Goal: Information Seeking & Learning: Learn about a topic

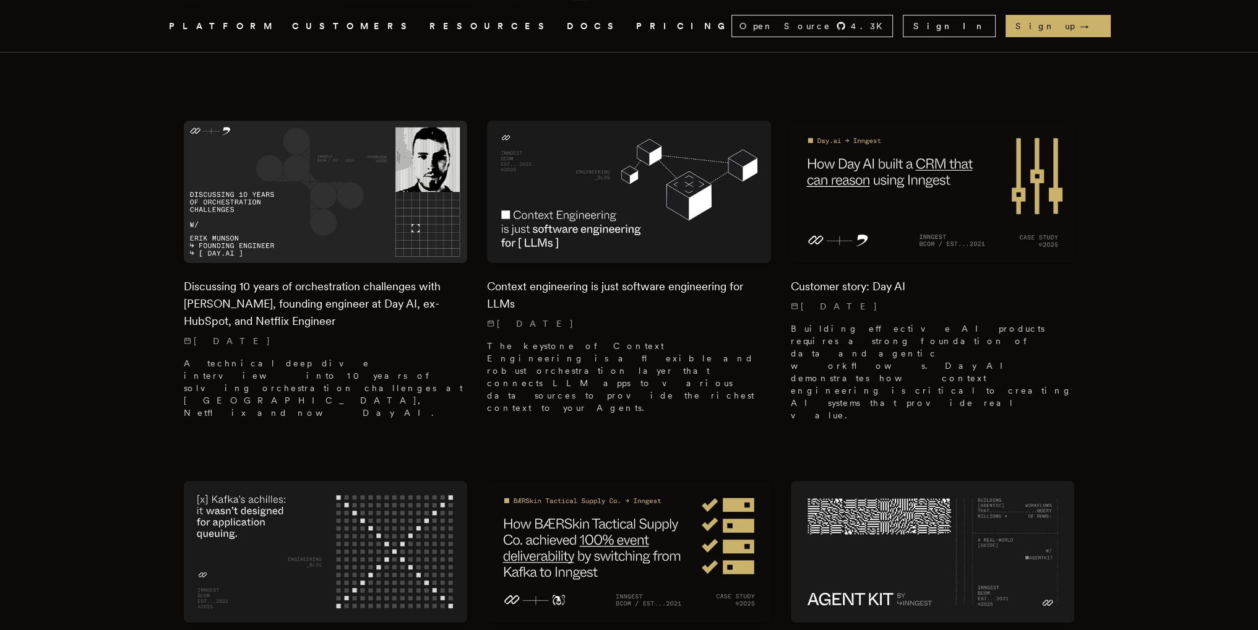
scroll to position [458, 0]
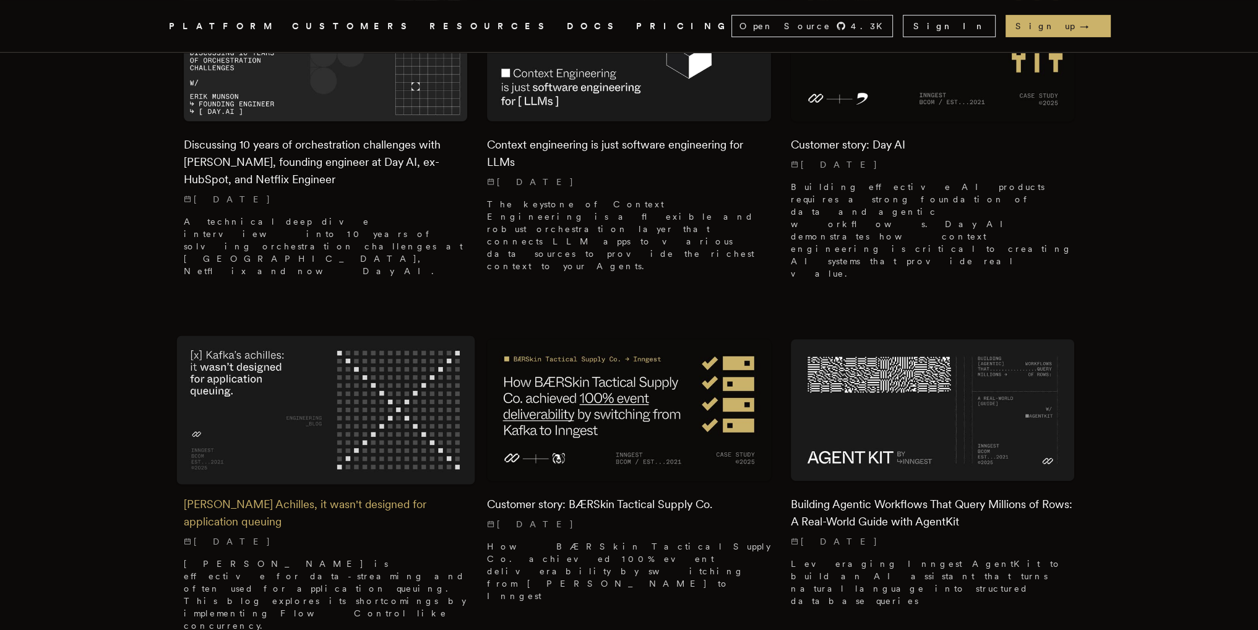
click at [293, 496] on h2 "[PERSON_NAME] Achilles, it wasn't designed for application queuing" at bounding box center [326, 513] width 284 height 35
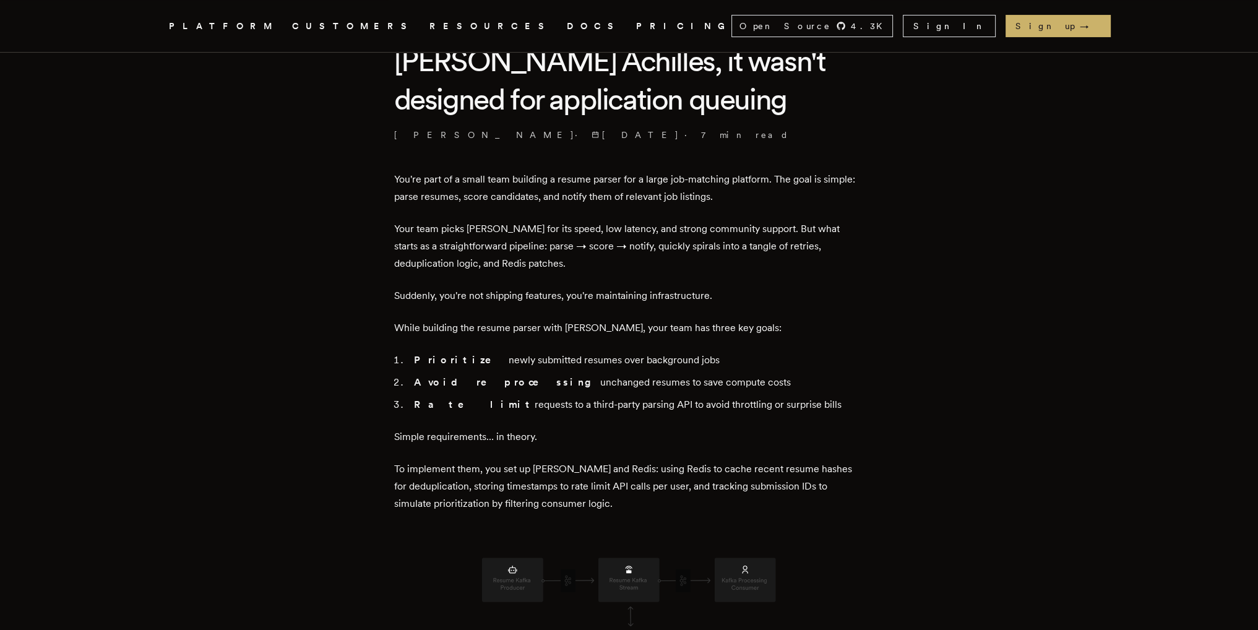
scroll to position [319, 0]
click at [485, 384] on strong "Avoid reprocessing" at bounding box center [507, 382] width 186 height 12
click at [483, 412] on li "Rate limit requests to a third-party parsing API to avoid throttling or surpris…" at bounding box center [637, 404] width 454 height 17
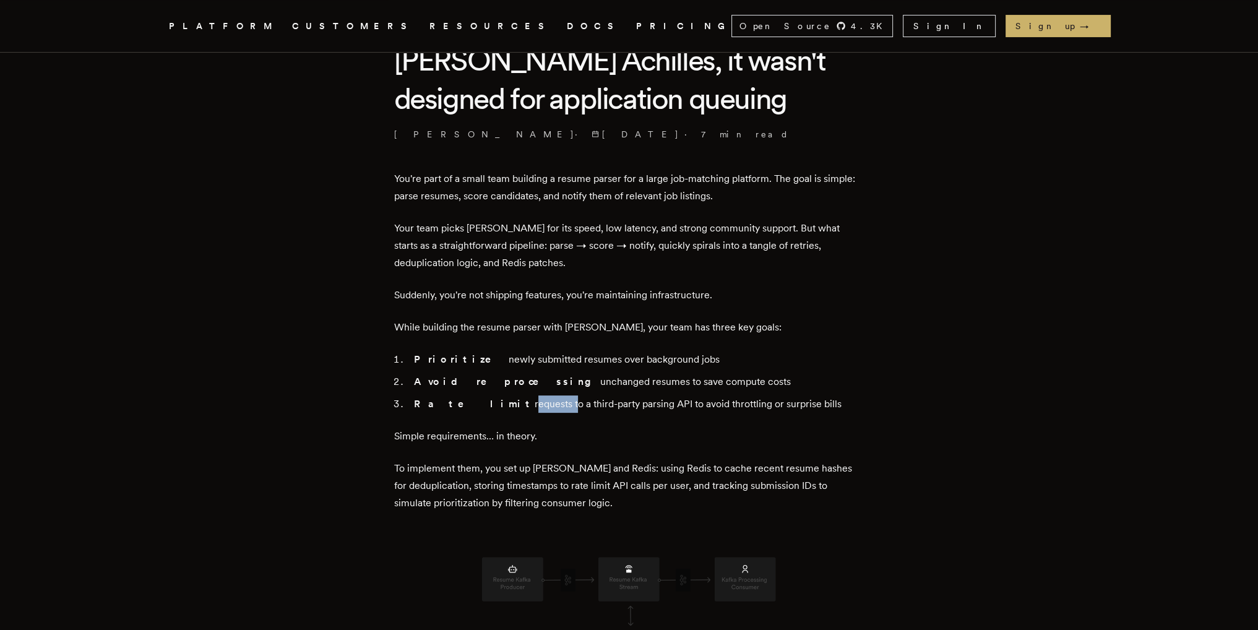
click at [483, 412] on li "Rate limit requests to a third-party parsing API to avoid throttling or surpris…" at bounding box center [637, 404] width 454 height 17
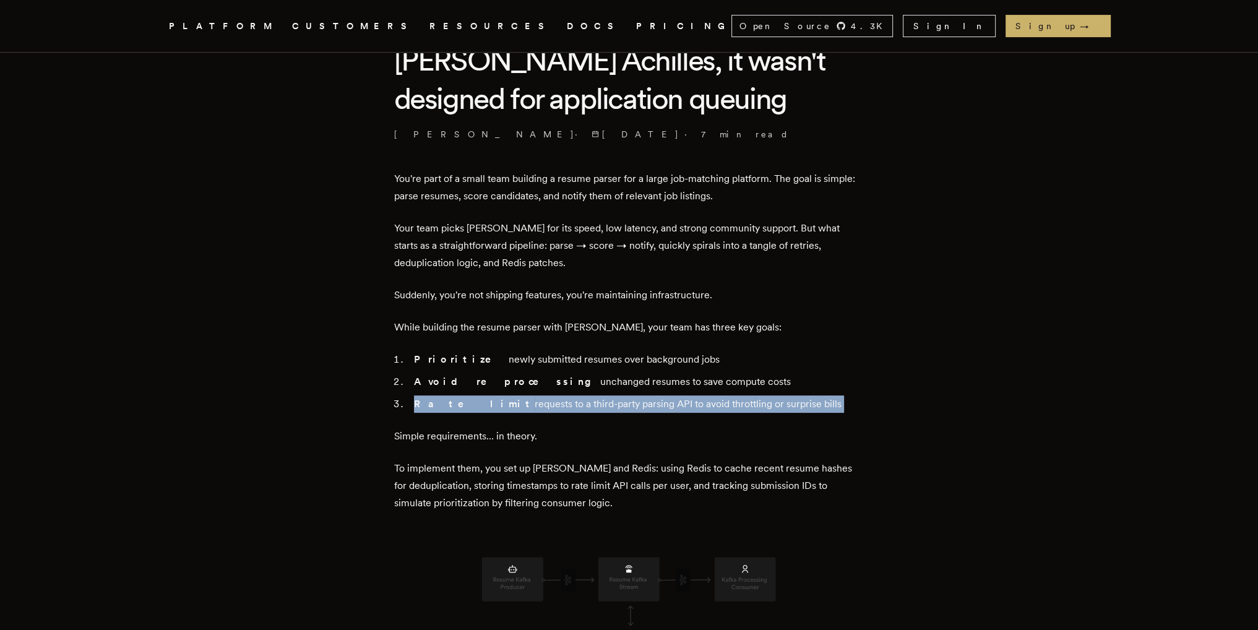
click at [483, 412] on li "Rate limit requests to a third-party parsing API to avoid throttling or surpris…" at bounding box center [637, 404] width 454 height 17
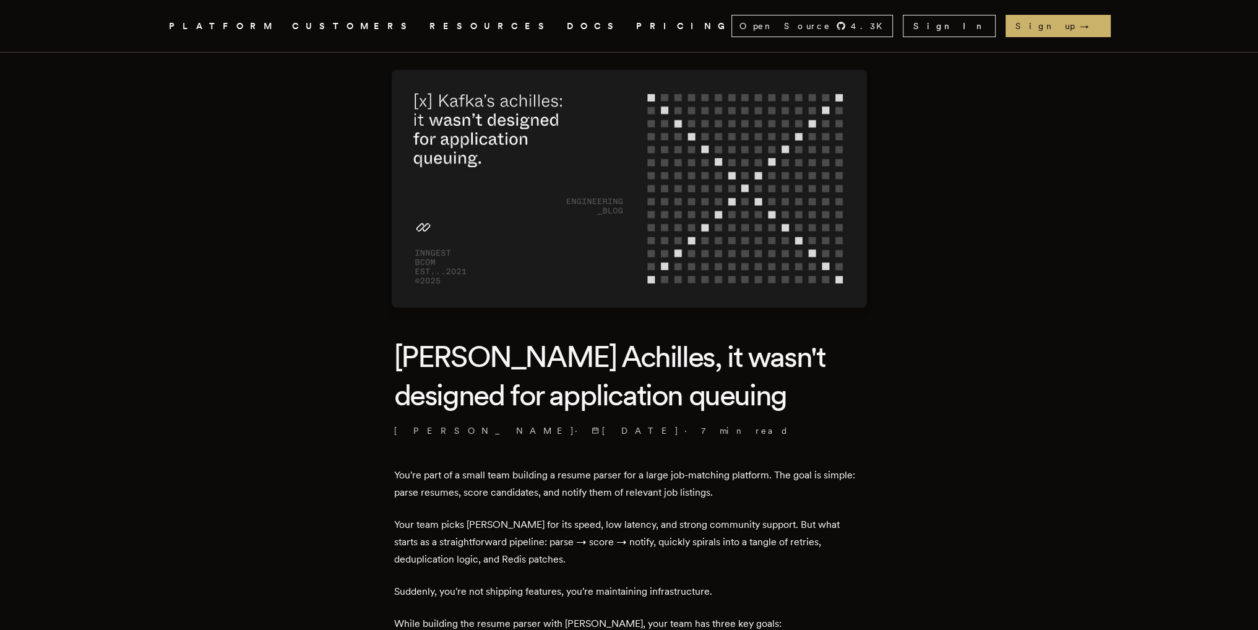
scroll to position [0, 0]
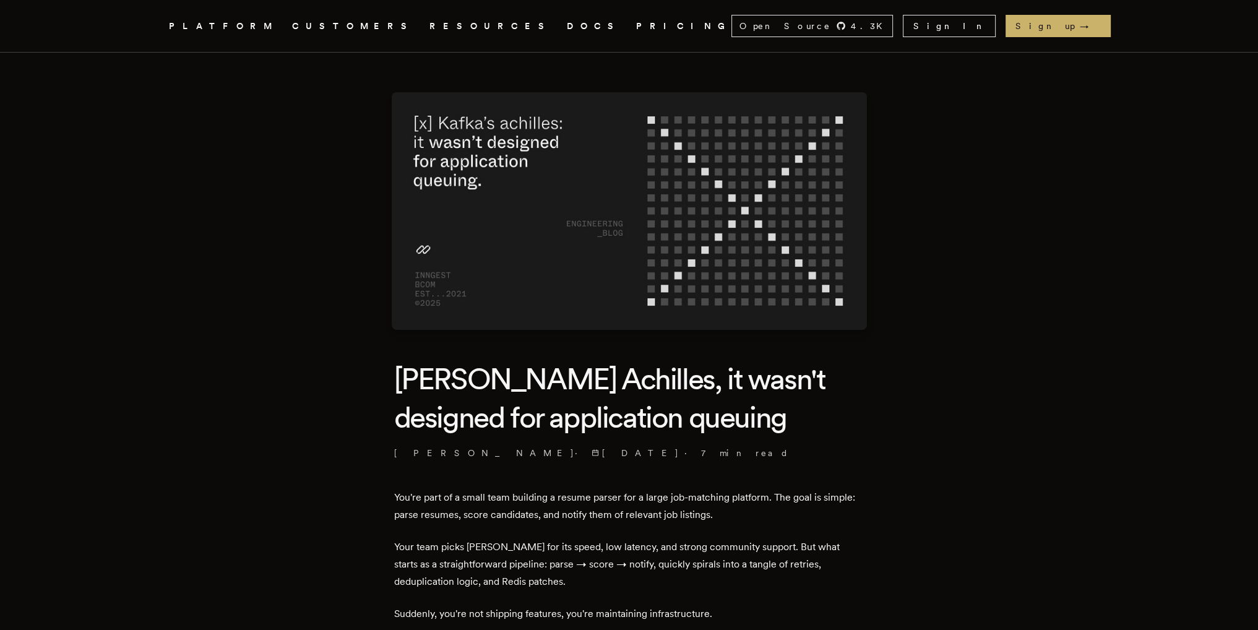
click at [567, 20] on link "DOCS" at bounding box center [594, 26] width 54 height 15
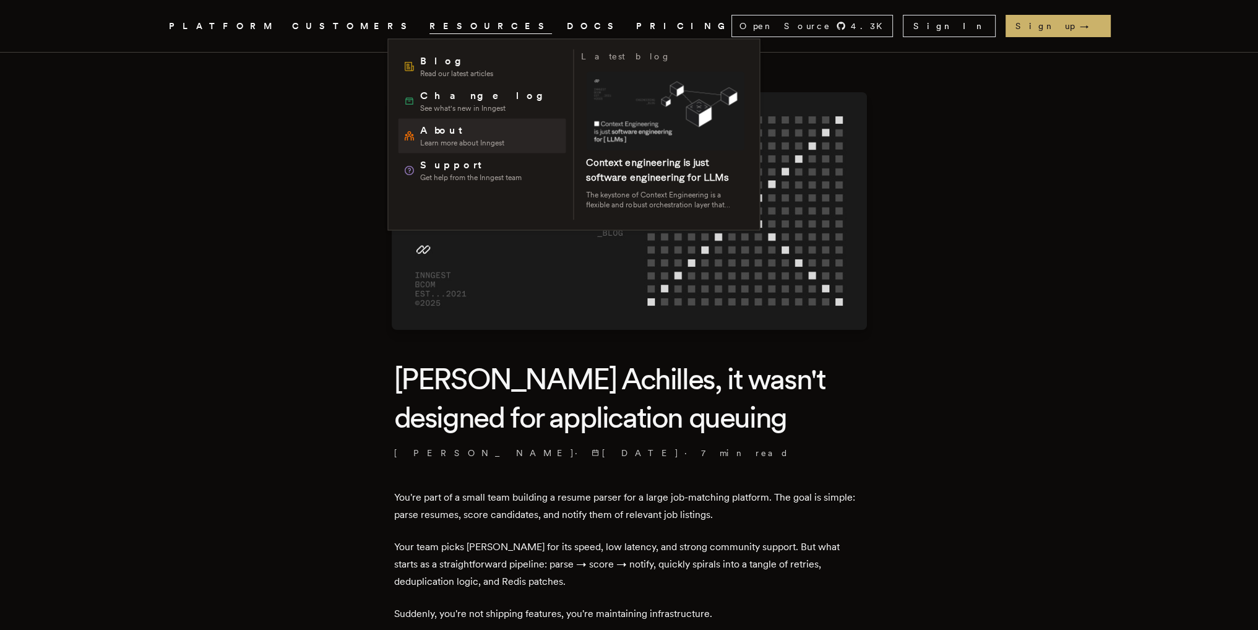
click at [457, 131] on span "About" at bounding box center [462, 130] width 84 height 15
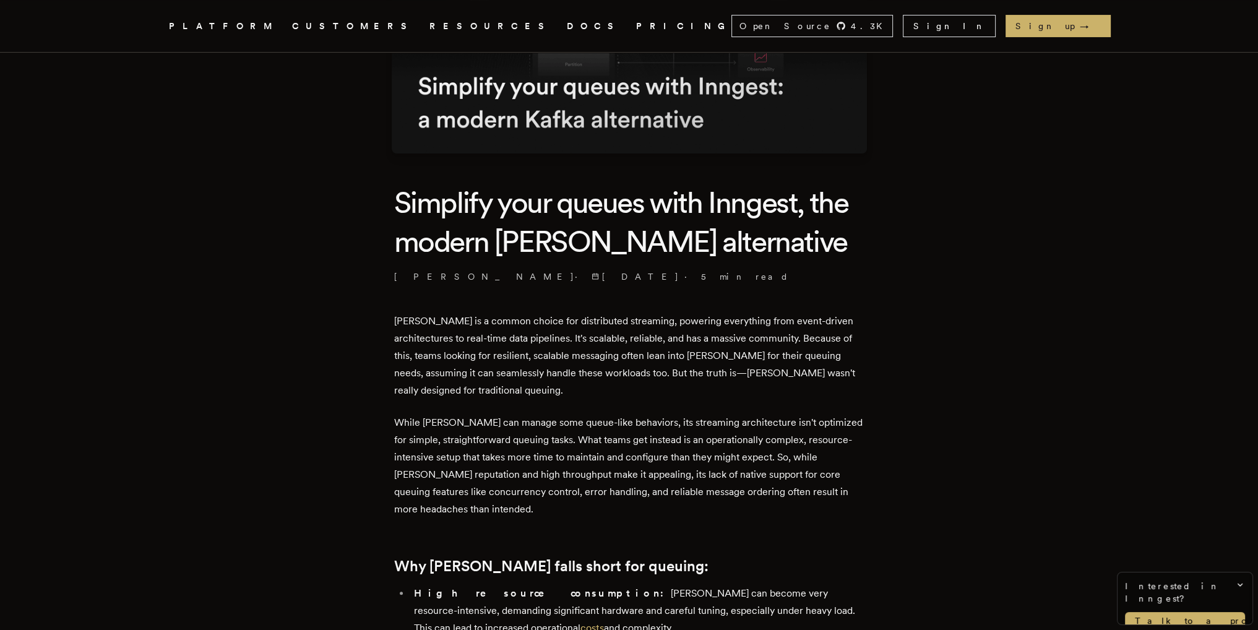
scroll to position [224, 0]
click at [597, 357] on p "[PERSON_NAME] is a common choice for distributed streaming, powering everything…" at bounding box center [629, 354] width 470 height 87
click at [597, 357] on p "Kafka is a common choice for distributed streaming, powering everything from ev…" at bounding box center [629, 354] width 470 height 87
click at [625, 355] on p "Kafka is a common choice for distributed streaming, powering everything from ev…" at bounding box center [629, 354] width 470 height 87
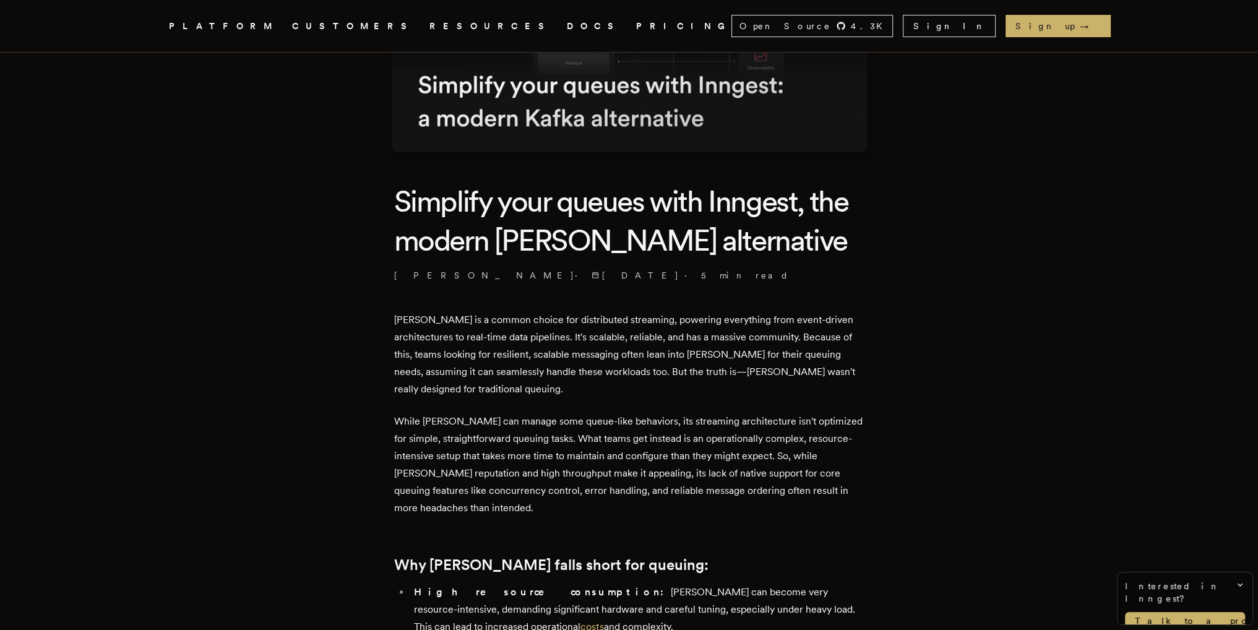
click at [616, 355] on p "Kafka is a common choice for distributed streaming, powering everything from ev…" at bounding box center [629, 354] width 470 height 87
drag, startPoint x: 619, startPoint y: 353, endPoint x: 576, endPoint y: 352, distance: 42.7
click at [576, 352] on p "Kafka is a common choice for distributed streaming, powering everything from ev…" at bounding box center [629, 354] width 470 height 87
copy p "messaging"
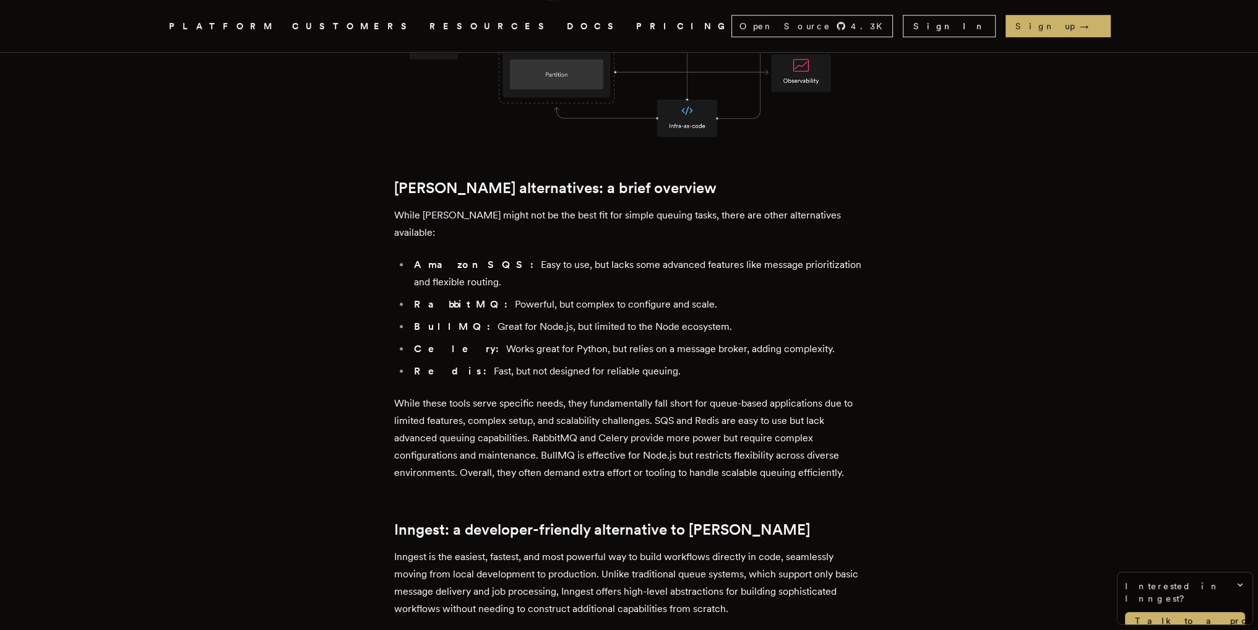
scroll to position [1253, 0]
drag, startPoint x: 637, startPoint y: 332, endPoint x: 432, endPoint y: 208, distance: 239.7
click at [432, 208] on div "Kafka is a common choice for distributed streaming, powering everything from ev…" at bounding box center [629, 421] width 470 height 2276
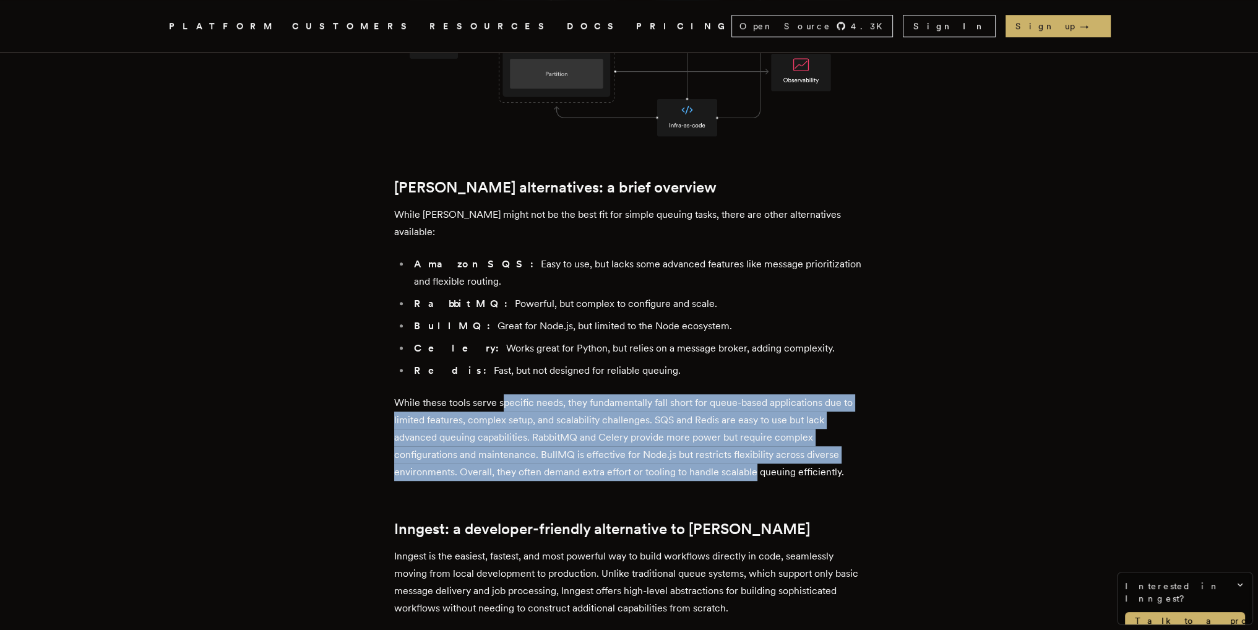
drag, startPoint x: 506, startPoint y: 350, endPoint x: 759, endPoint y: 434, distance: 267.0
click at [759, 434] on div "Kafka is a common choice for distributed streaming, powering everything from ev…" at bounding box center [629, 421] width 470 height 2276
click at [579, 394] on p "While these tools serve specific needs, they fundamentally fall short for queue…" at bounding box center [629, 437] width 470 height 87
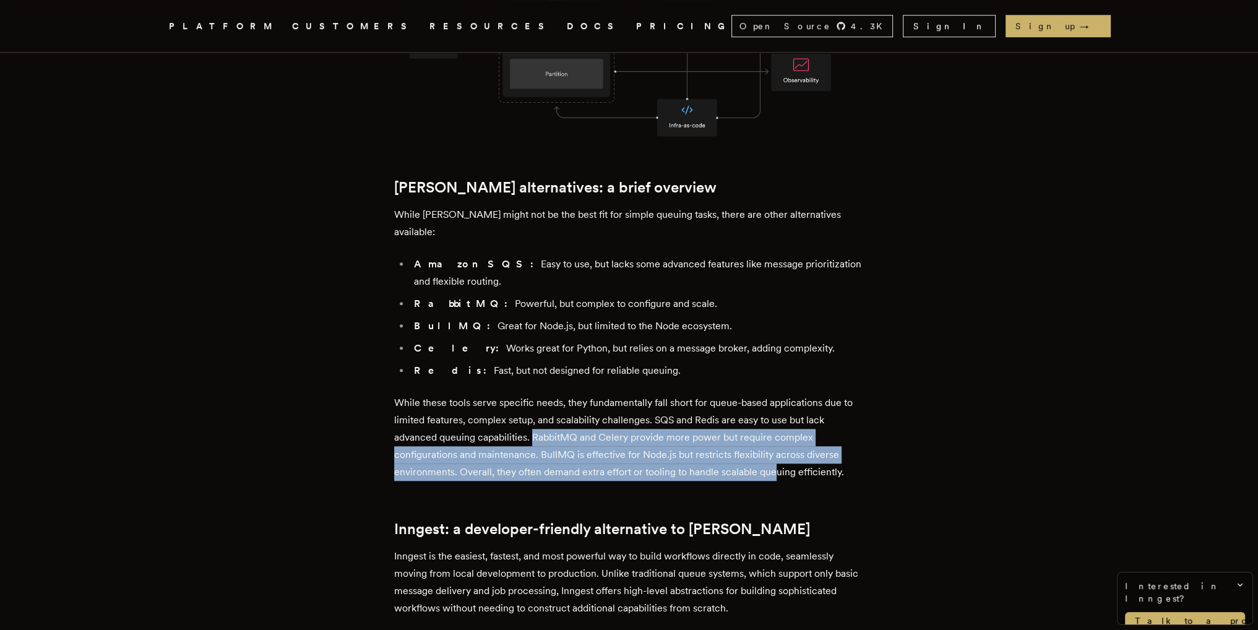
drag, startPoint x: 538, startPoint y: 397, endPoint x: 777, endPoint y: 434, distance: 242.5
click at [777, 434] on p "While these tools serve specific needs, they fundamentally fall short for queue…" at bounding box center [629, 437] width 470 height 87
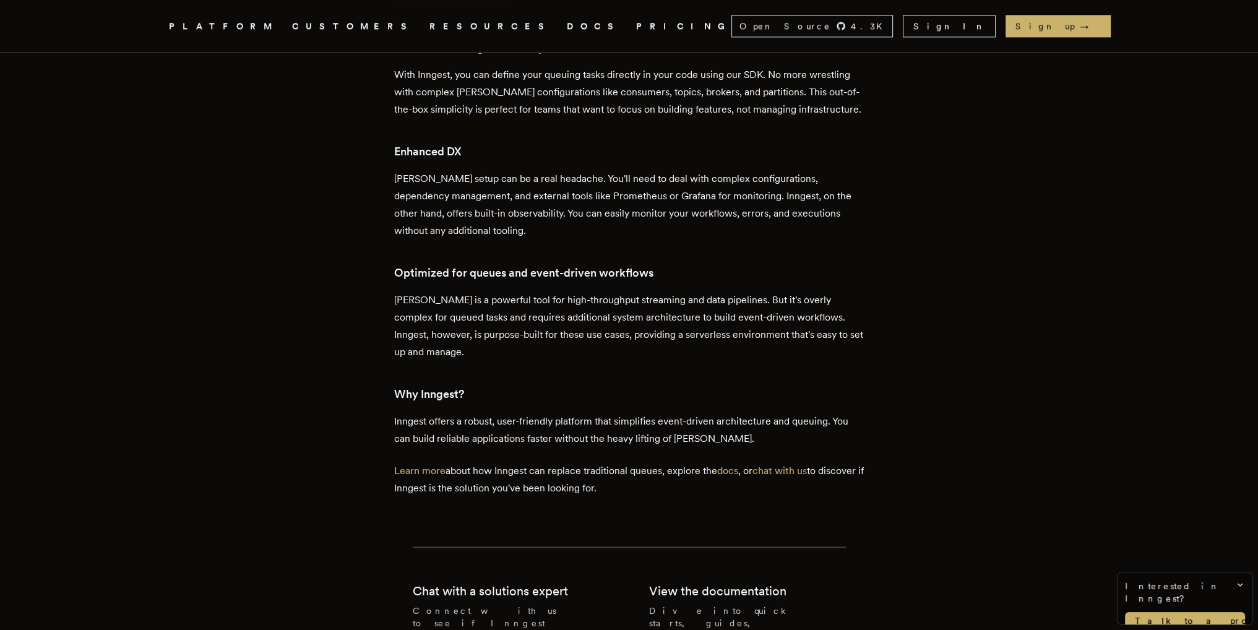
scroll to position [2315, 0]
click at [567, 29] on link "DOCS" at bounding box center [594, 26] width 54 height 15
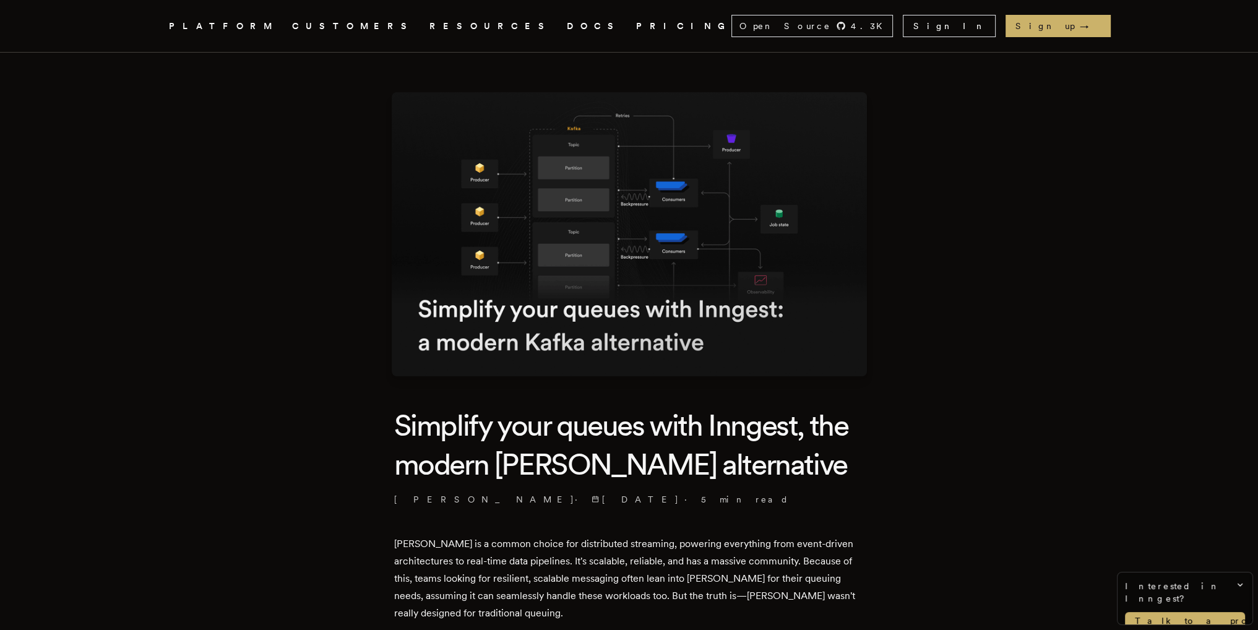
scroll to position [2766, 0]
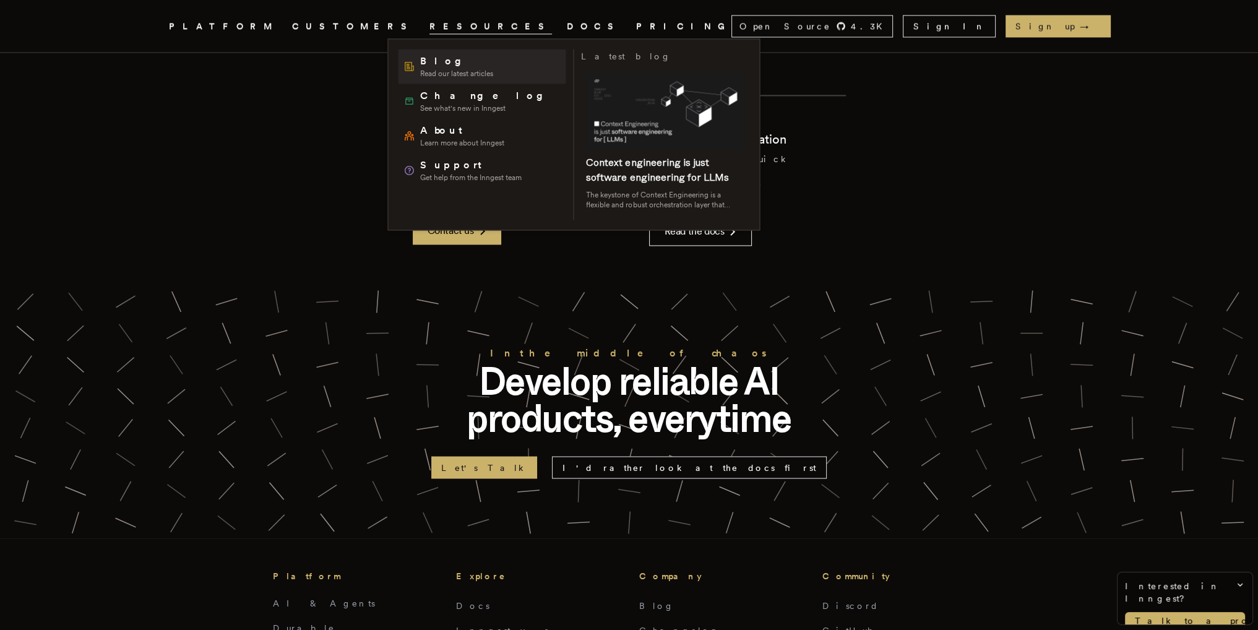
click at [430, 69] on span "Read our latest articles" at bounding box center [456, 74] width 73 height 10
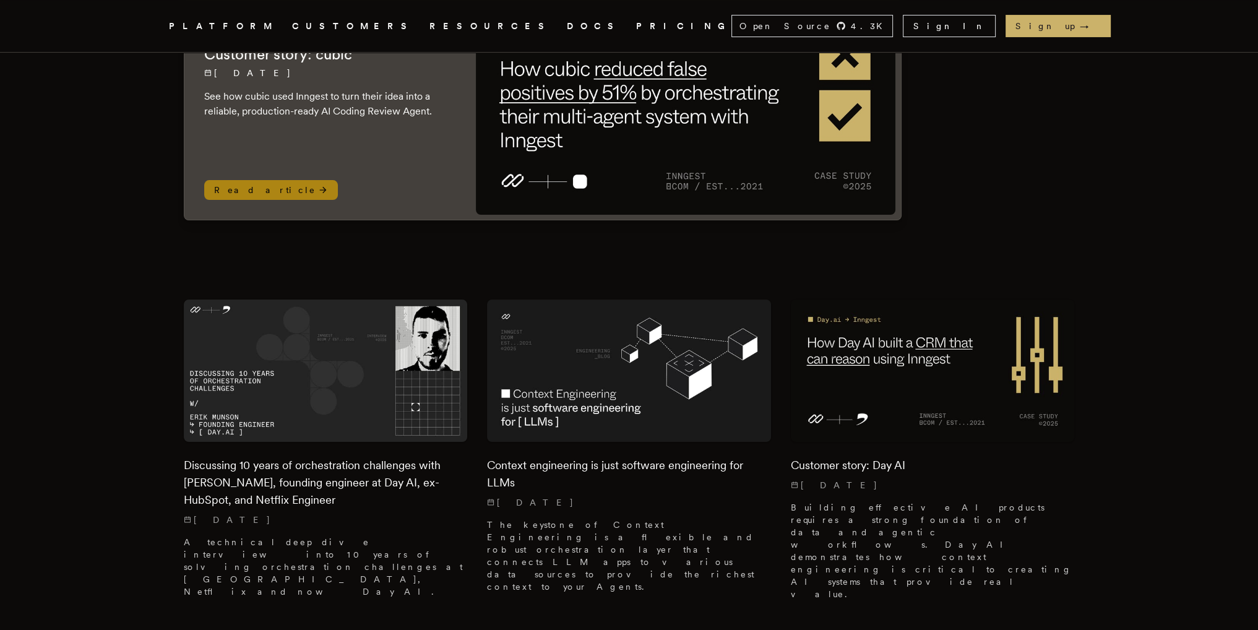
scroll to position [138, 0]
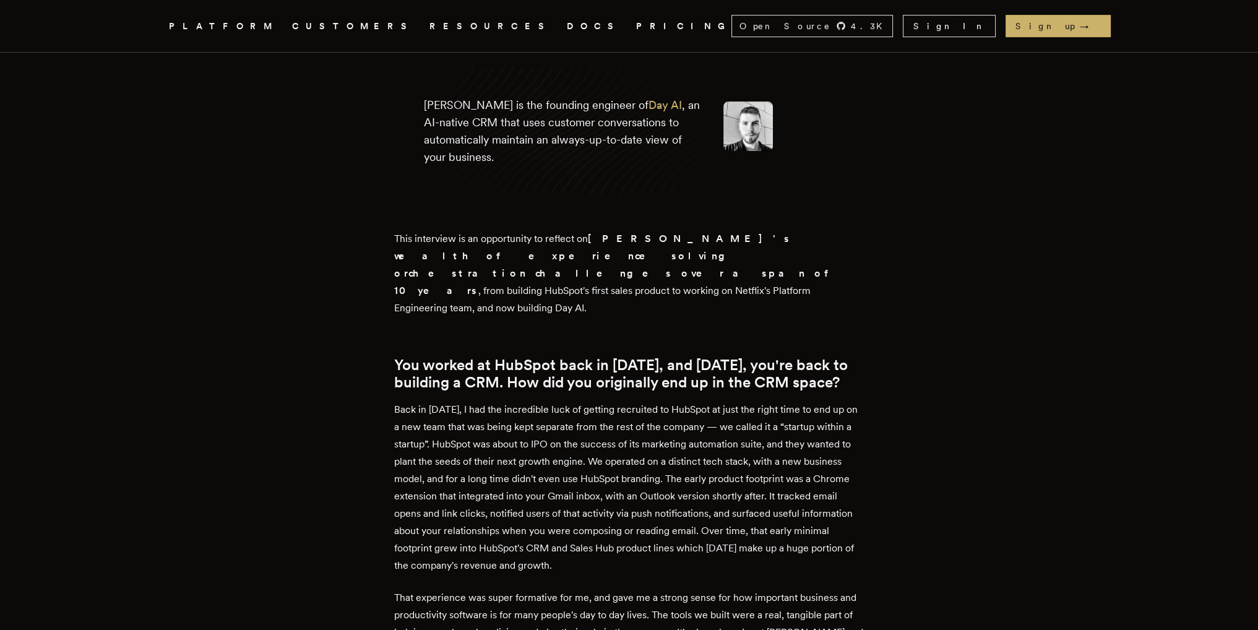
scroll to position [515, 0]
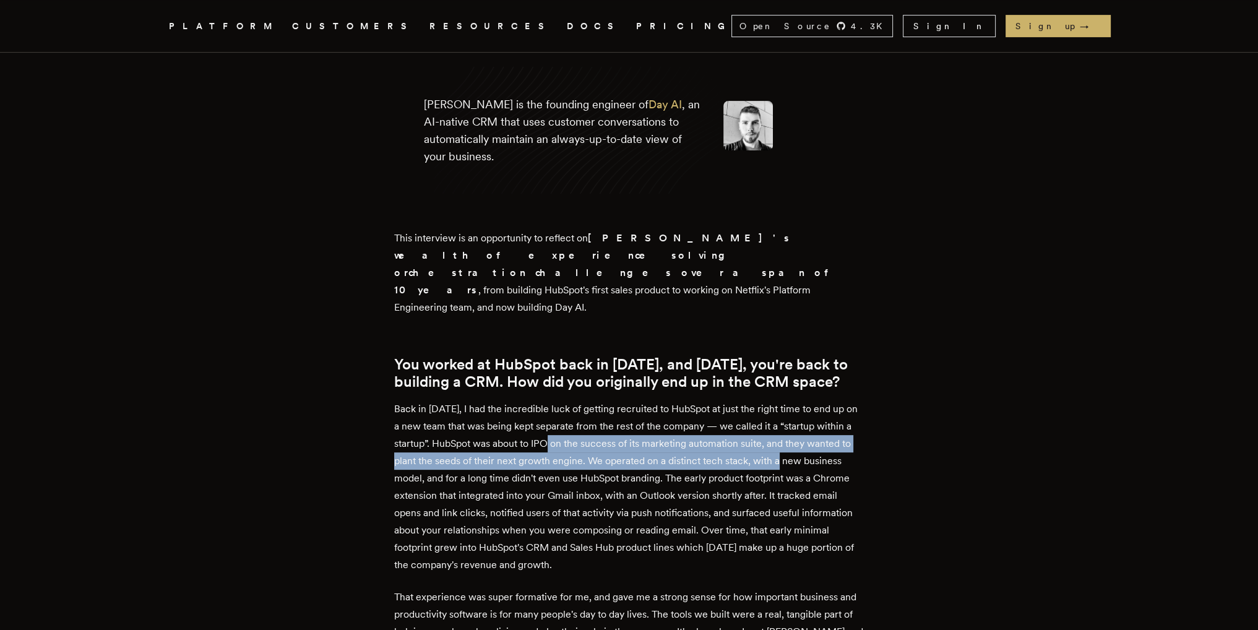
drag, startPoint x: 563, startPoint y: 418, endPoint x: 789, endPoint y: 445, distance: 226.9
click at [789, 445] on p "Back in 2014, I had the incredible luck of getting recruited to HubSpot at just…" at bounding box center [629, 486] width 470 height 173
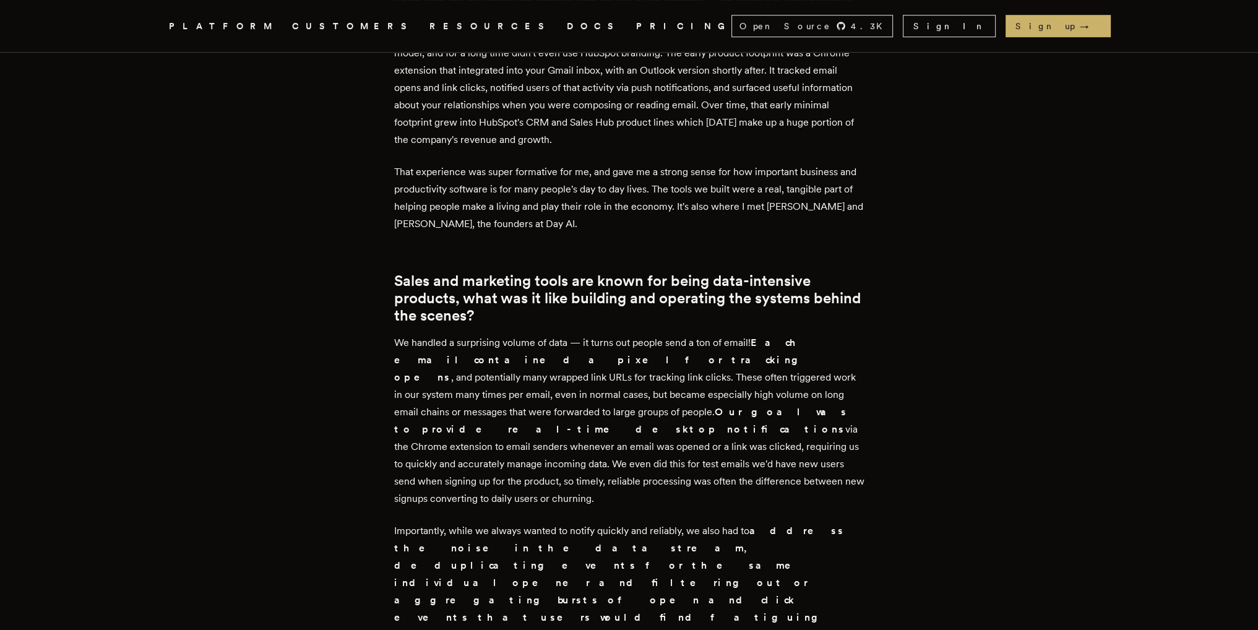
scroll to position [941, 0]
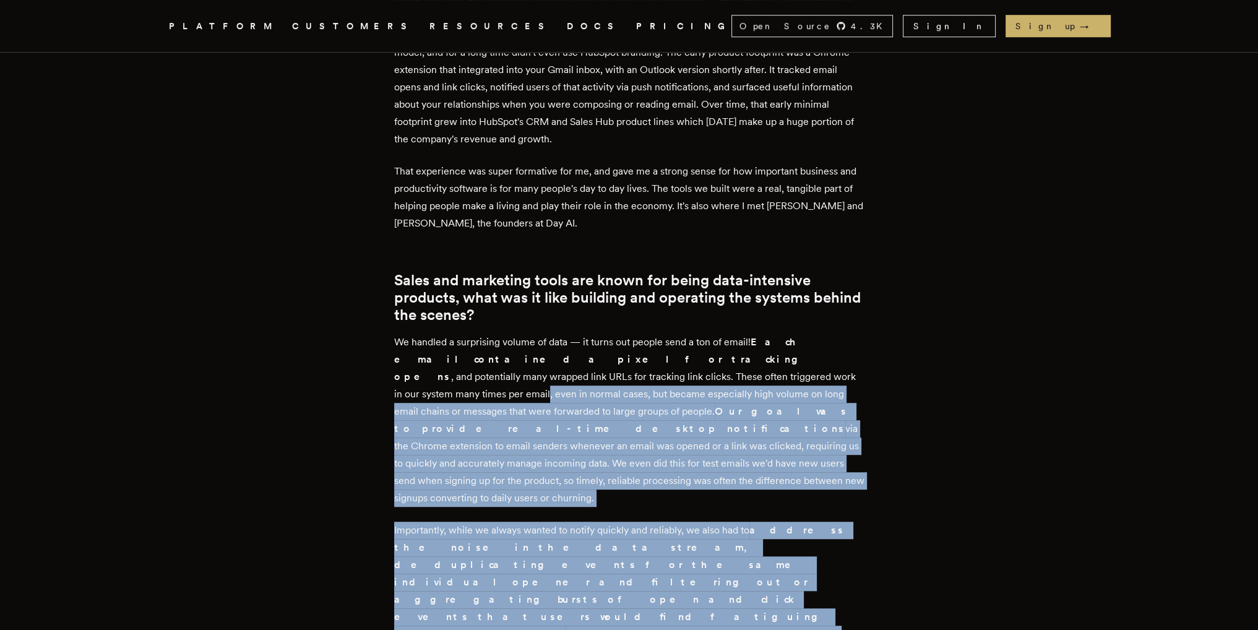
drag, startPoint x: 620, startPoint y: 365, endPoint x: 780, endPoint y: 535, distance: 233.4
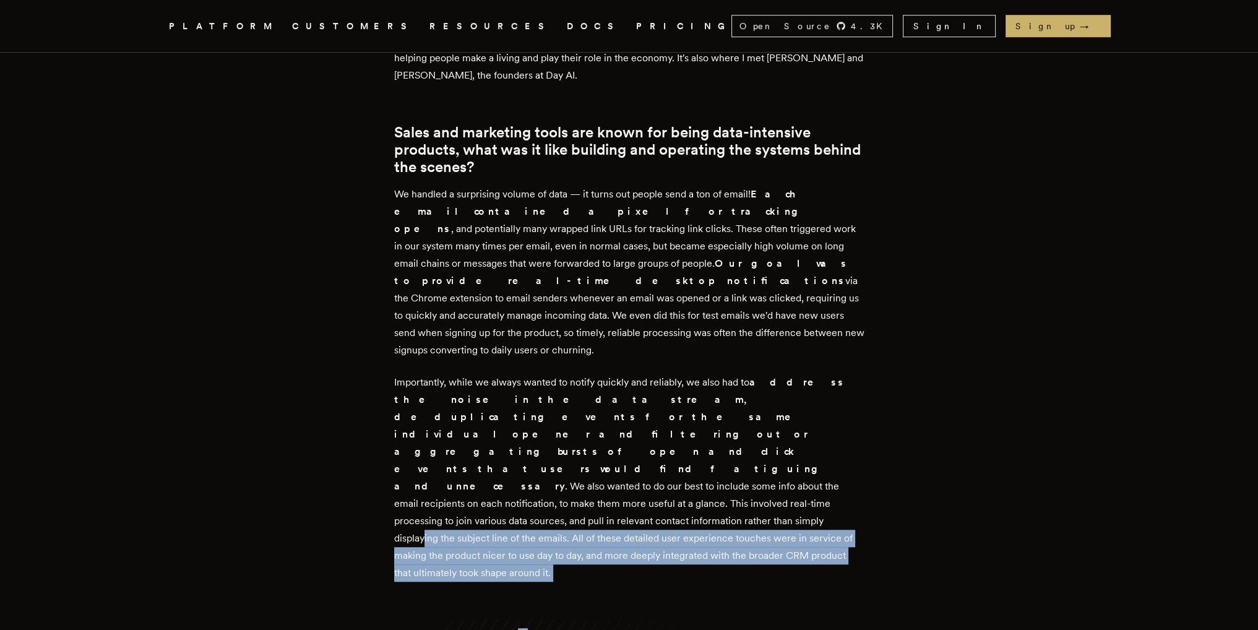
drag, startPoint x: 562, startPoint y: 411, endPoint x: 666, endPoint y: 566, distance: 186.9
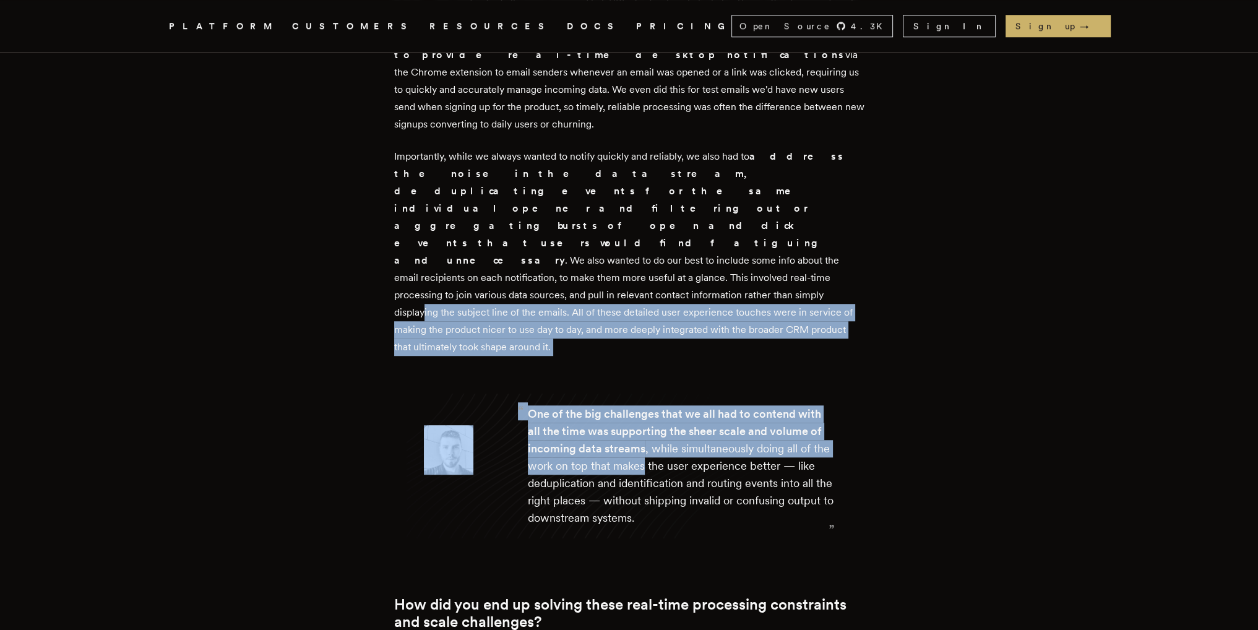
scroll to position [1316, 0]
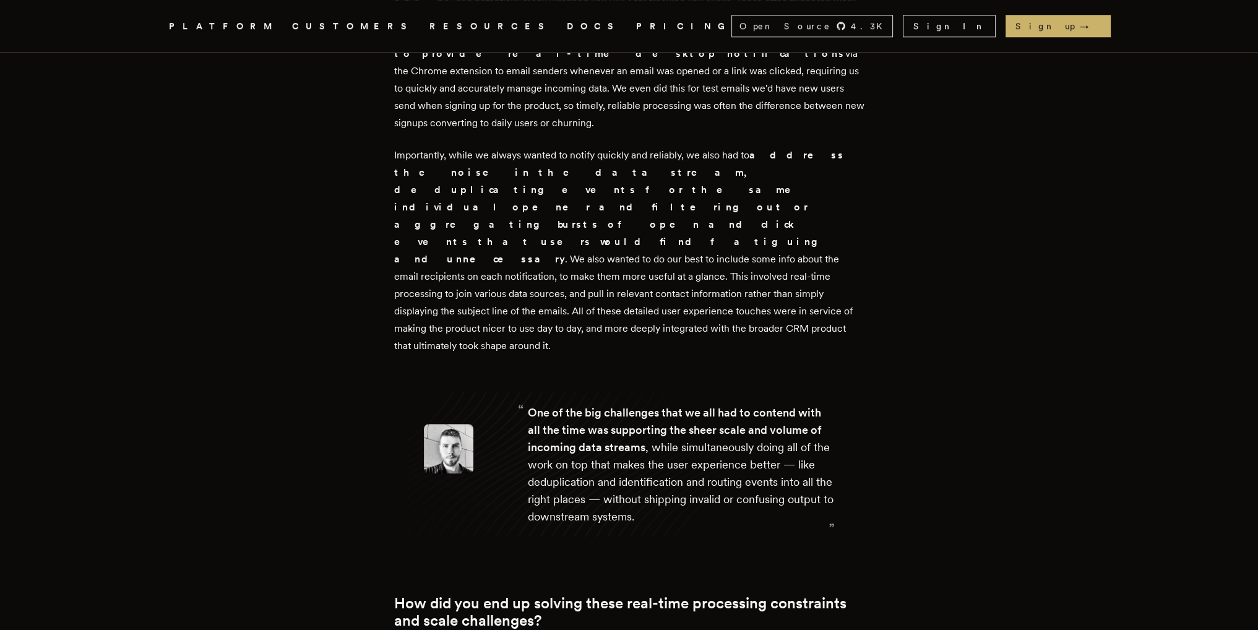
click at [612, 404] on div "One of the big challenges that we all had to contend with all the time was supp…" at bounding box center [681, 464] width 307 height 121
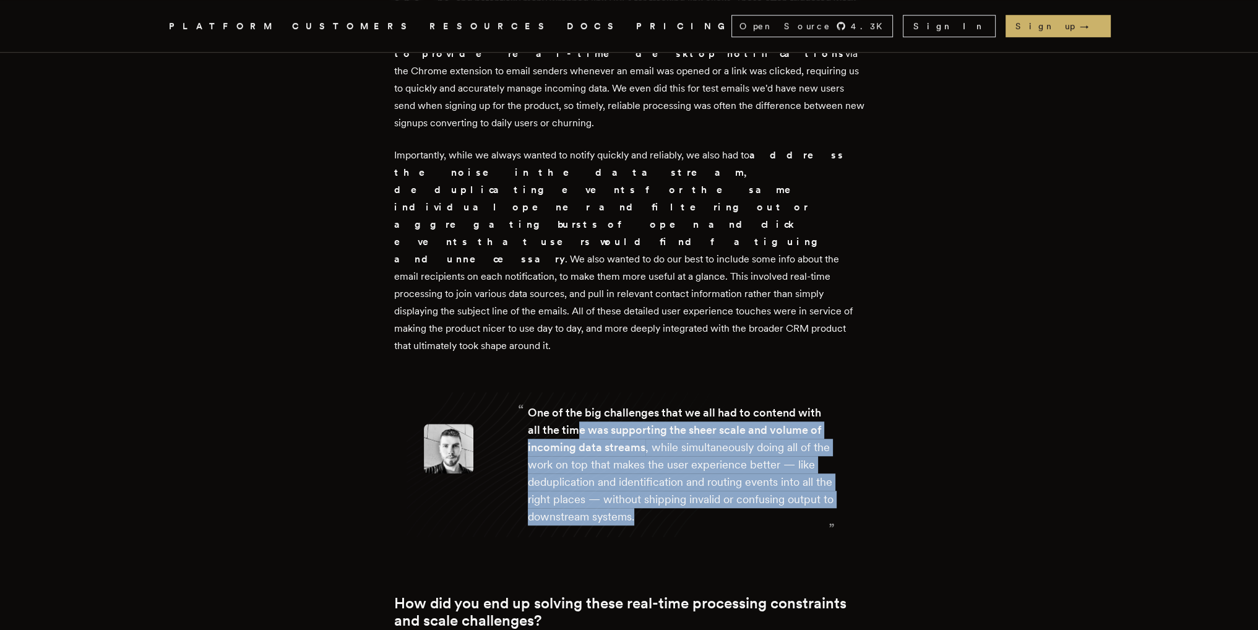
drag, startPoint x: 577, startPoint y: 313, endPoint x: 720, endPoint y: 409, distance: 172.5
click at [720, 409] on div "“ One of the big challenges that we all had to contend with all the time was su…" at bounding box center [629, 464] width 470 height 181
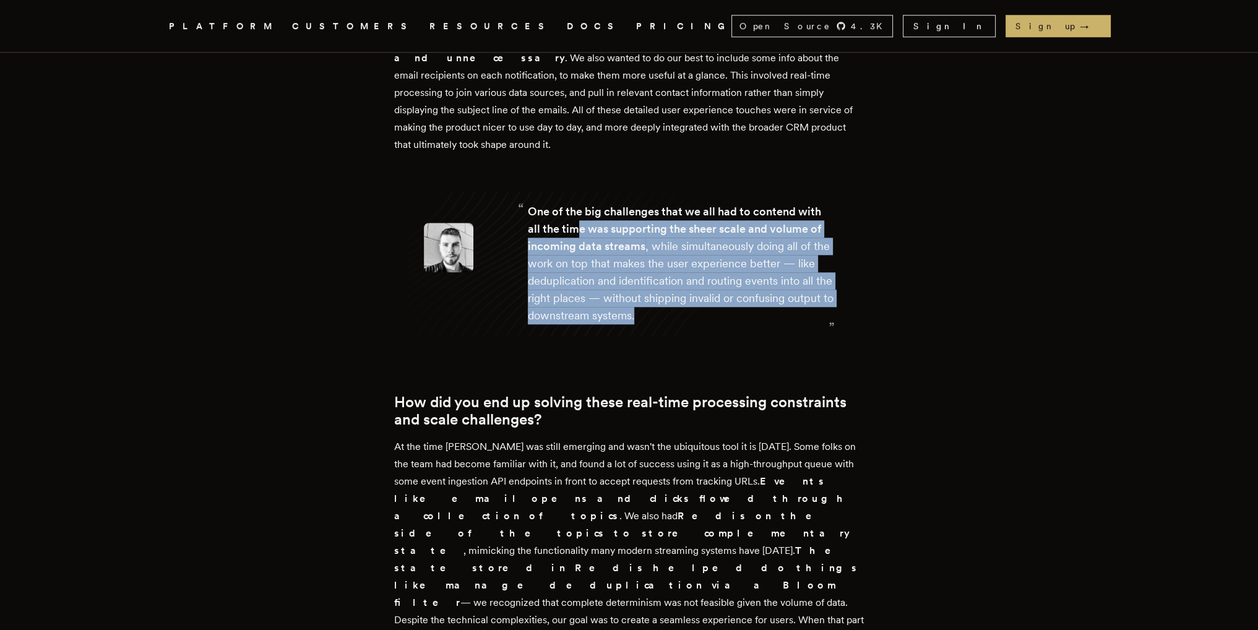
scroll to position [1528, 0]
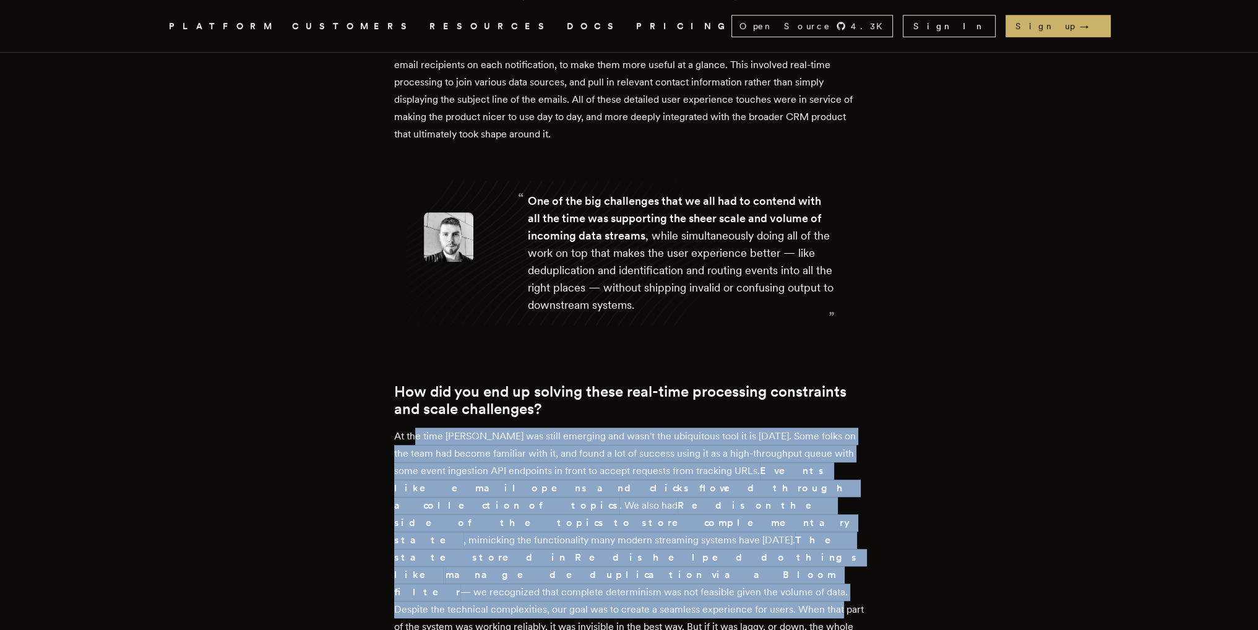
drag, startPoint x: 418, startPoint y: 306, endPoint x: 683, endPoint y: 428, distance: 292.2
click at [683, 428] on p "At the time Kafka was still emerging and wasn't the ubiquitous tool it is today…" at bounding box center [629, 584] width 470 height 312
click at [540, 428] on p "At the time Kafka was still emerging and wasn't the ubiquitous tool it is today…" at bounding box center [629, 584] width 470 height 312
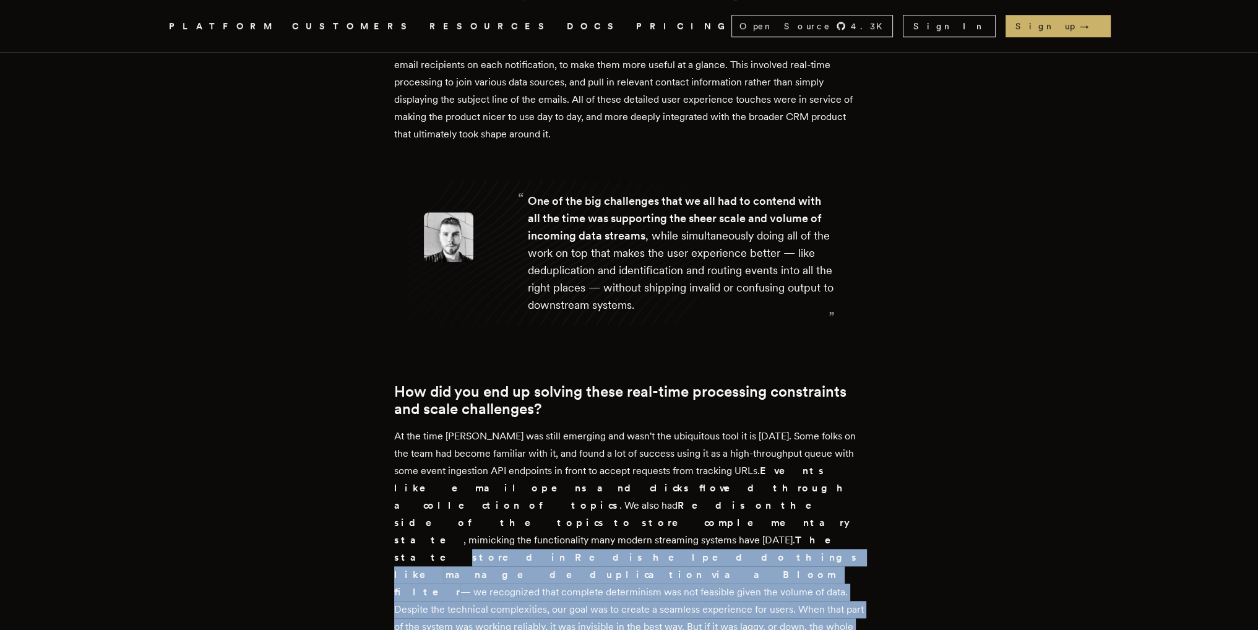
drag, startPoint x: 424, startPoint y: 400, endPoint x: 822, endPoint y: 540, distance: 422.1
click at [822, 540] on p "At the time Kafka was still emerging and wasn't the ubiquitous tool it is today…" at bounding box center [629, 584] width 470 height 312
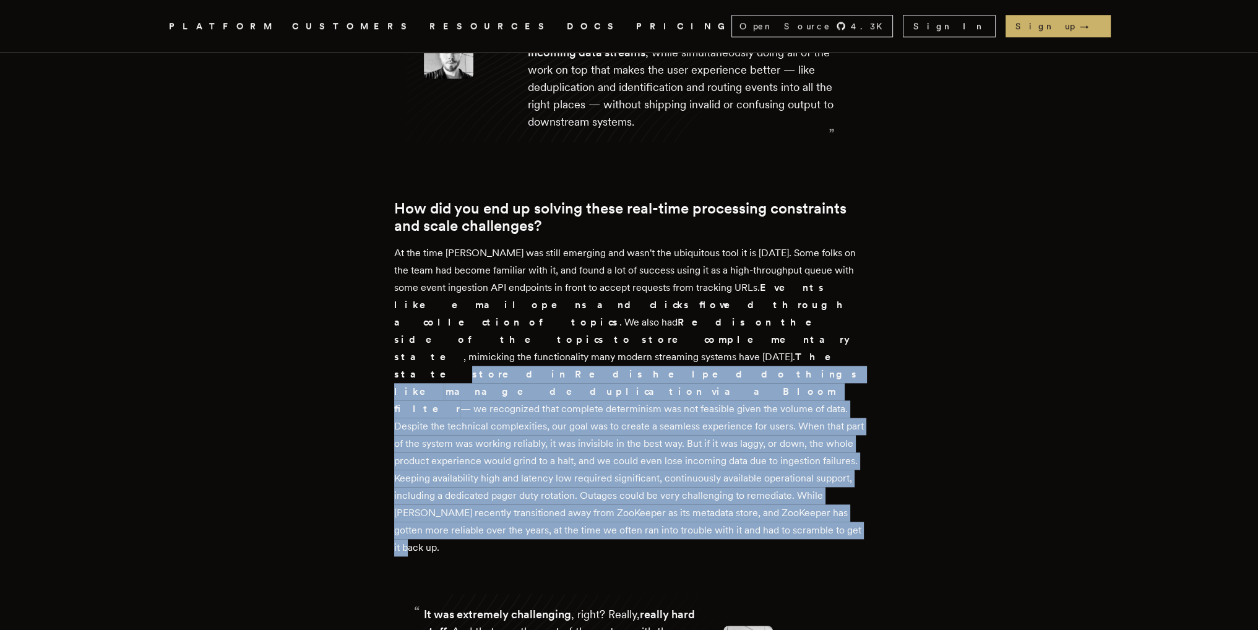
scroll to position [1713, 0]
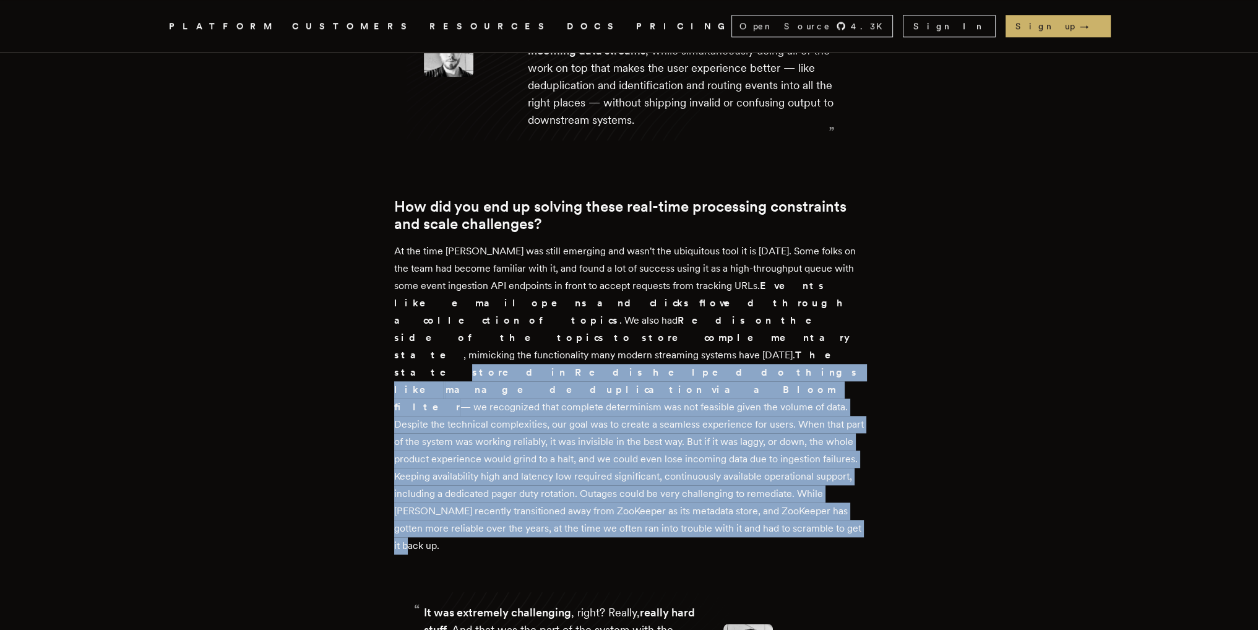
drag, startPoint x: 557, startPoint y: 439, endPoint x: 583, endPoint y: 536, distance: 100.6
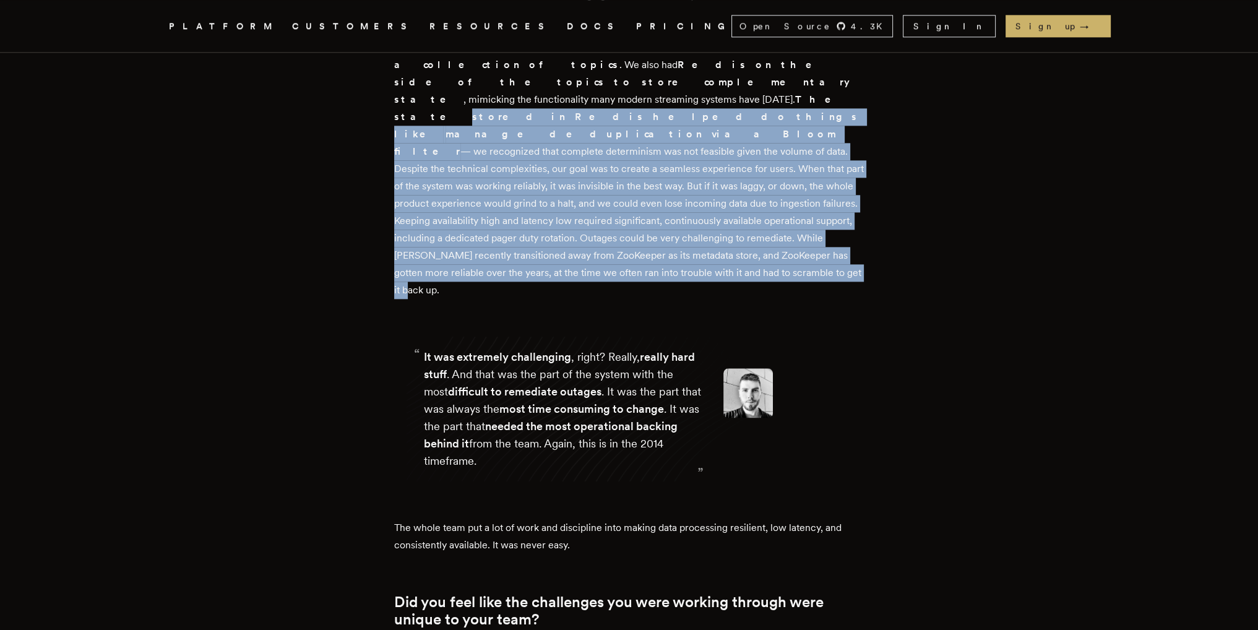
scroll to position [1976, 0]
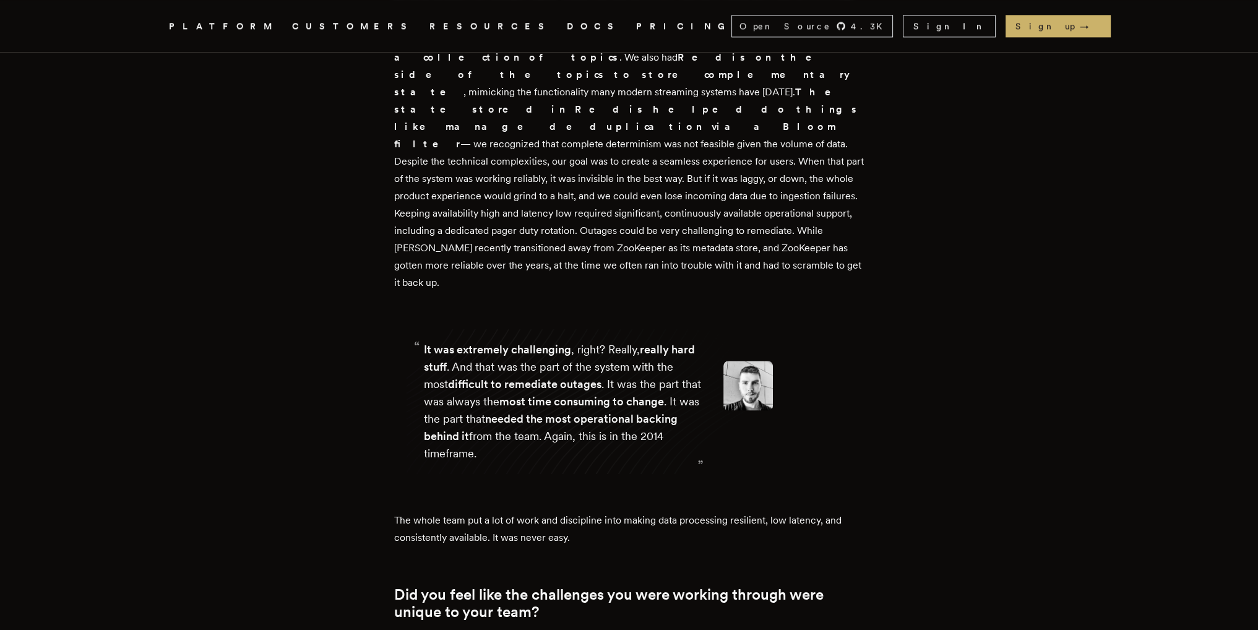
drag, startPoint x: 524, startPoint y: 507, endPoint x: 553, endPoint y: 612, distance: 109.2
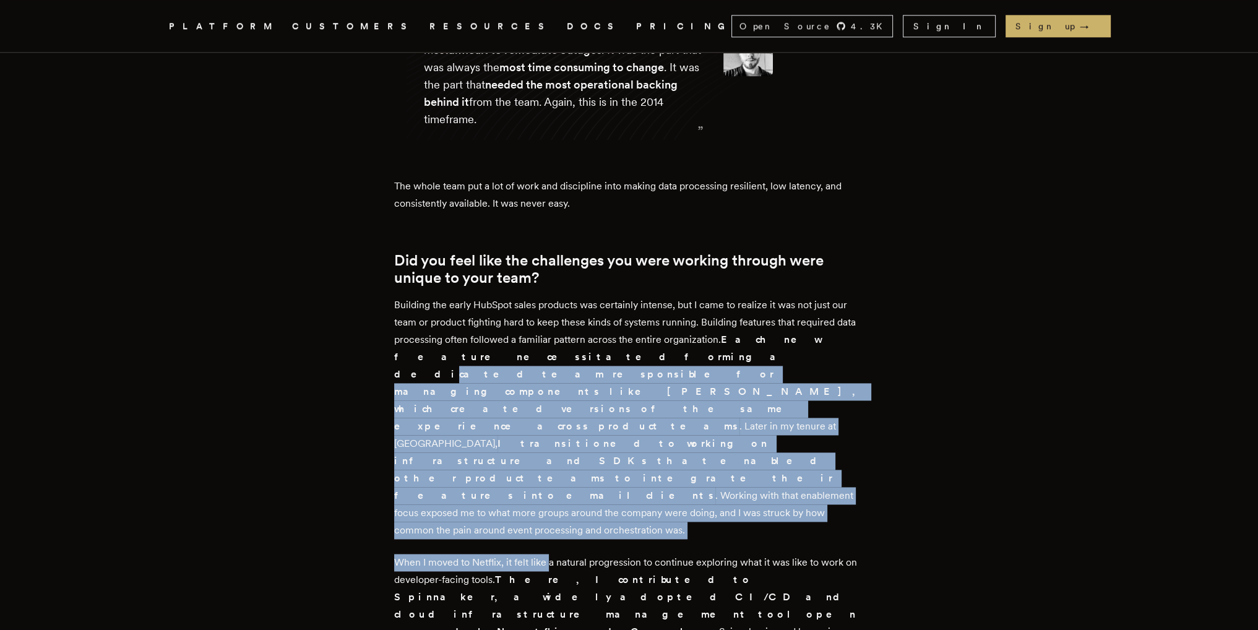
scroll to position [2325, 0]
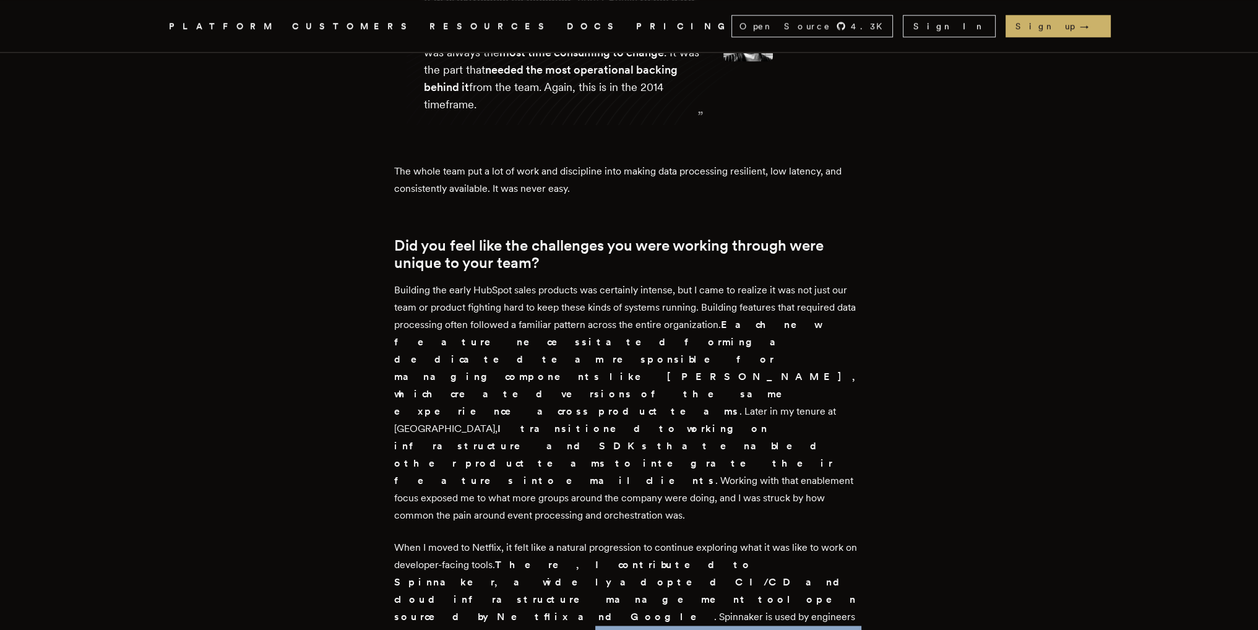
drag, startPoint x: 600, startPoint y: 322, endPoint x: 621, endPoint y: 452, distance: 131.6
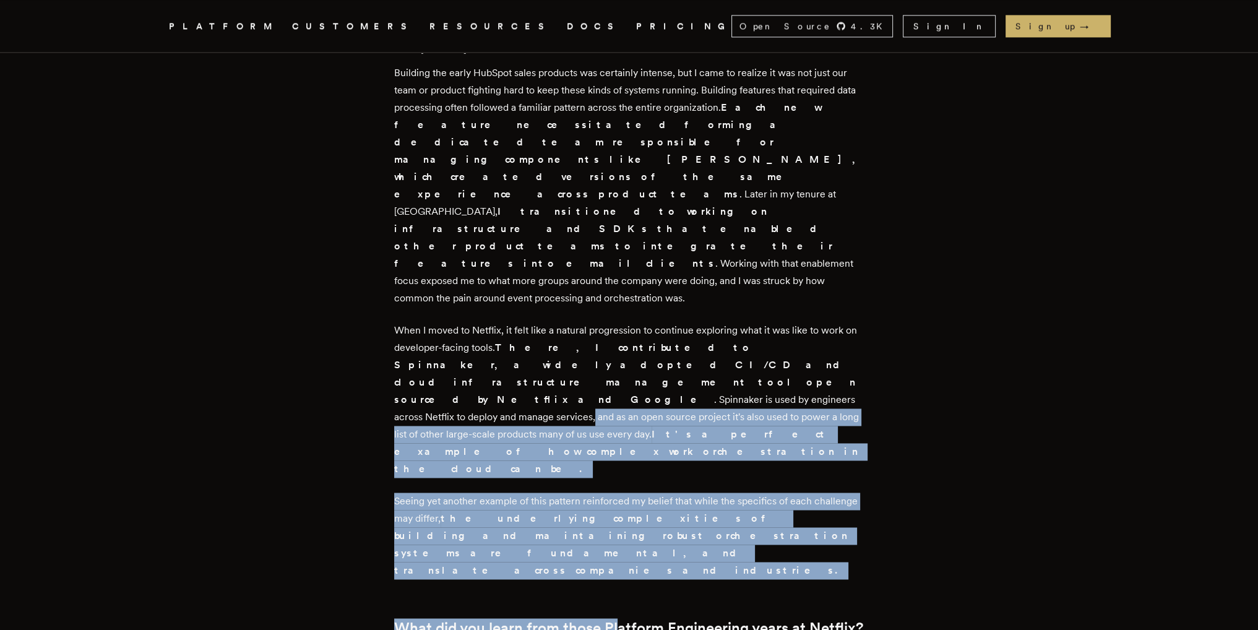
scroll to position [2555, 0]
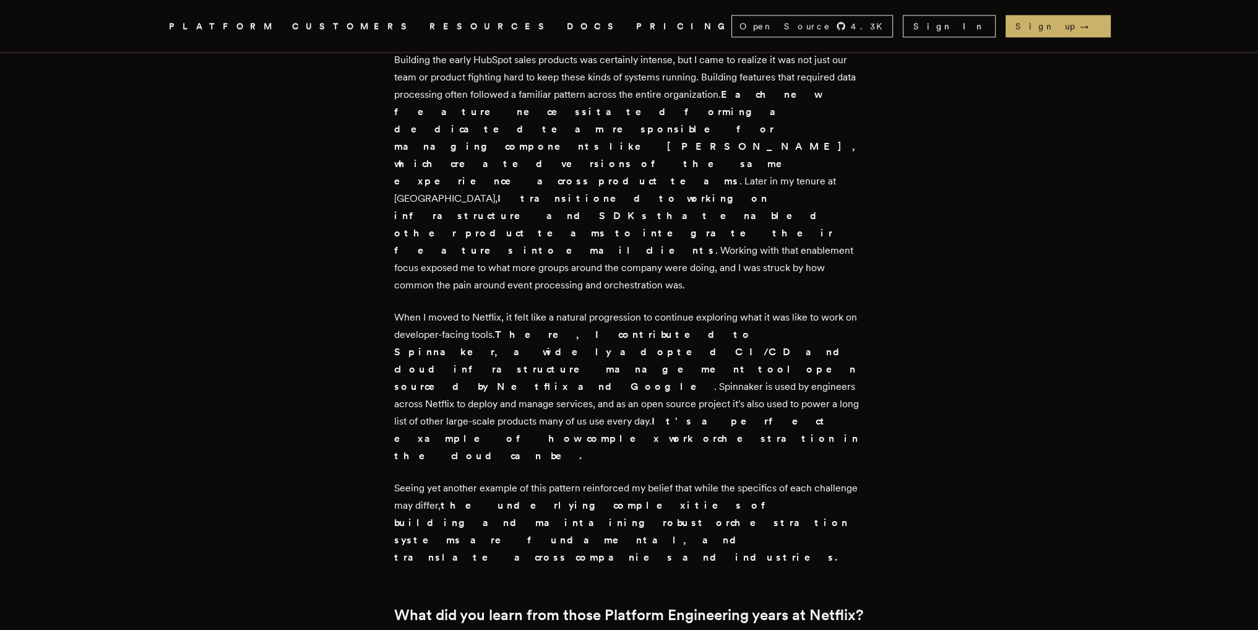
drag, startPoint x: 576, startPoint y: 387, endPoint x: 658, endPoint y: 498, distance: 138.2
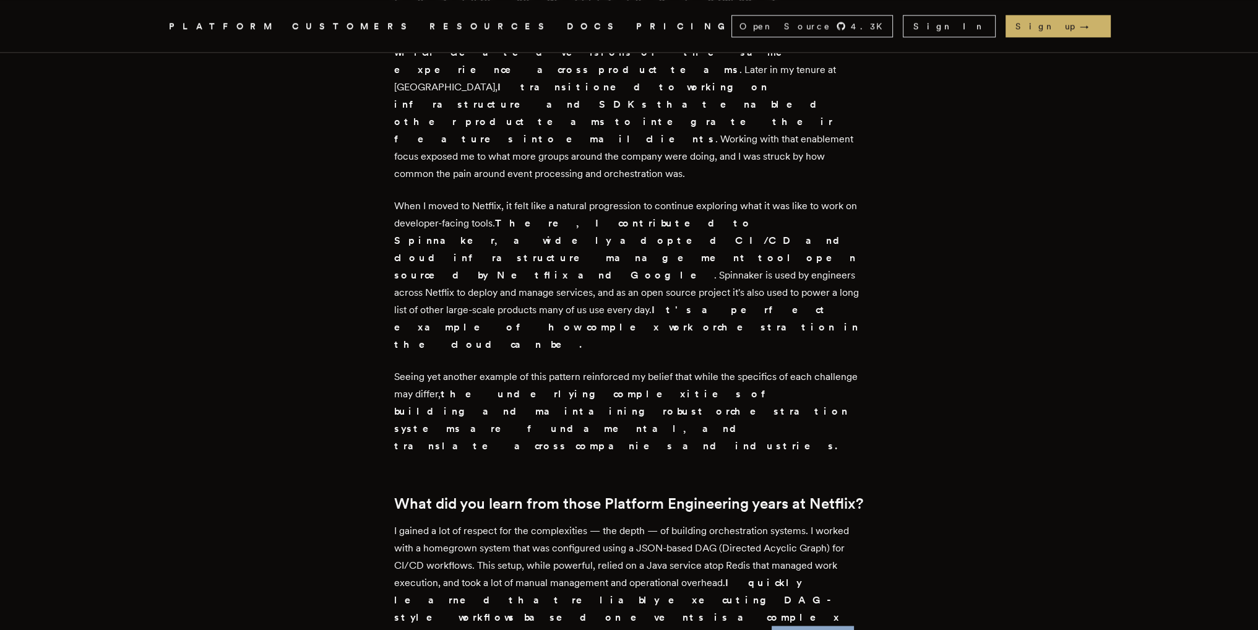
scroll to position [2671, 0]
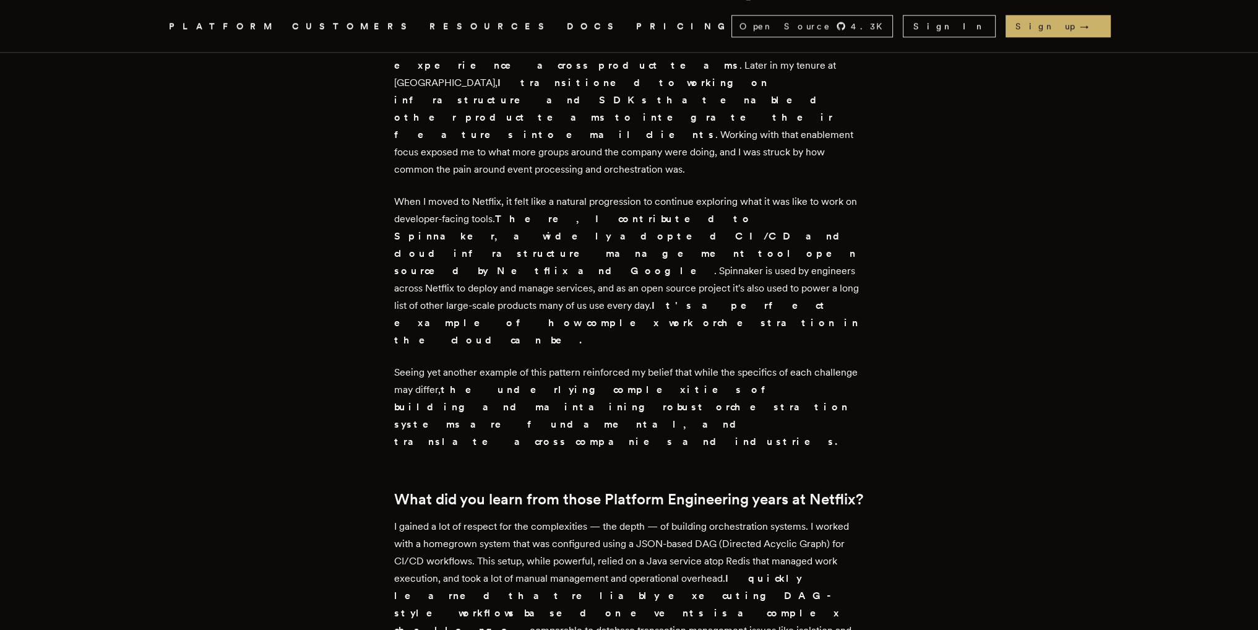
drag, startPoint x: 605, startPoint y: 522, endPoint x: 532, endPoint y: 436, distance: 112.5
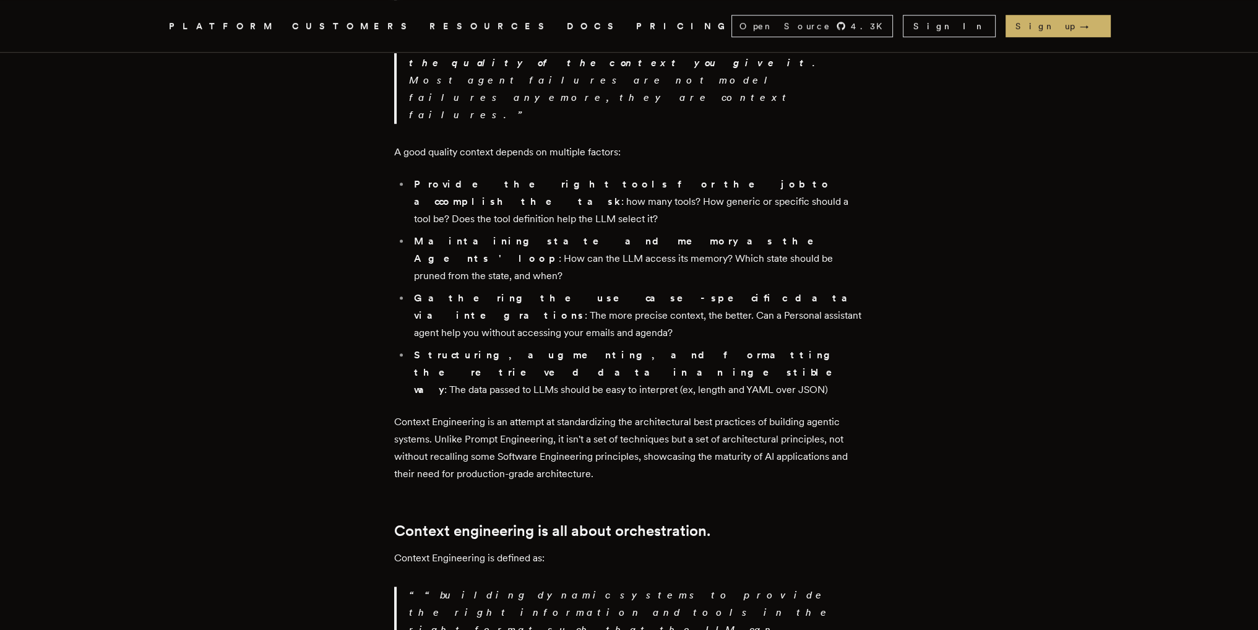
scroll to position [1188, 0]
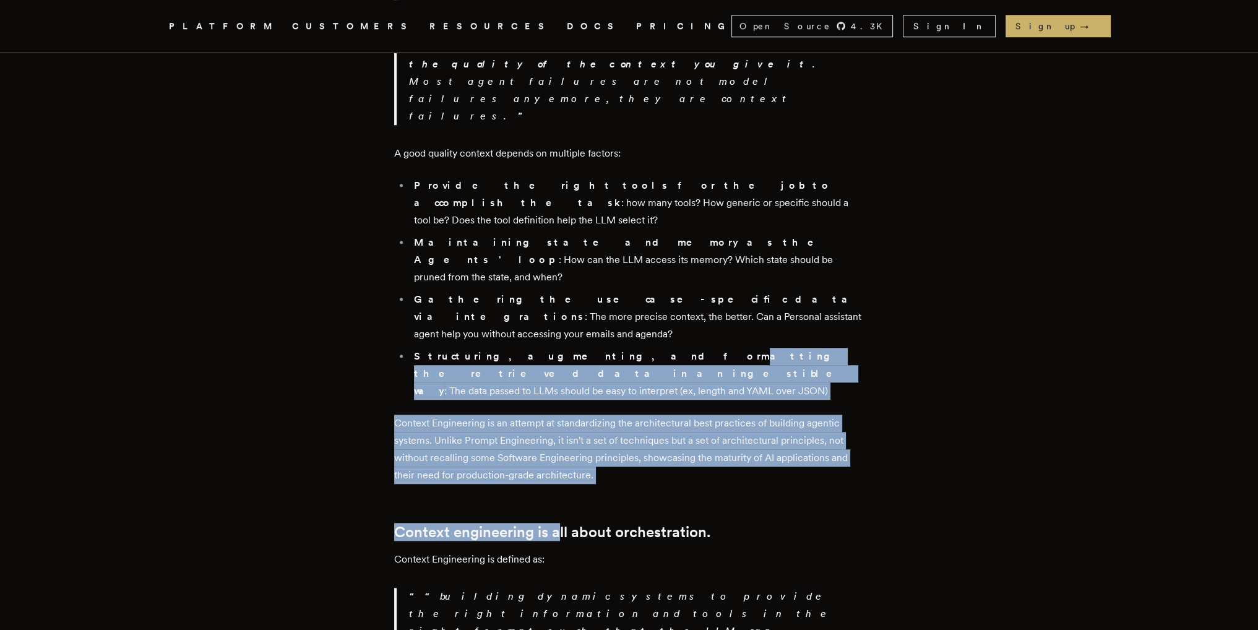
drag, startPoint x: 560, startPoint y: 308, endPoint x: 572, endPoint y: 171, distance: 136.7
click at [572, 171] on div "Over the past year, no new concept has been powerful enough to overshadow Promp…" at bounding box center [629, 264] width 470 height 1926
click at [572, 350] on strong "Structuring, augmenting, and formatting the retrieved data in an ingestible way" at bounding box center [632, 373] width 436 height 46
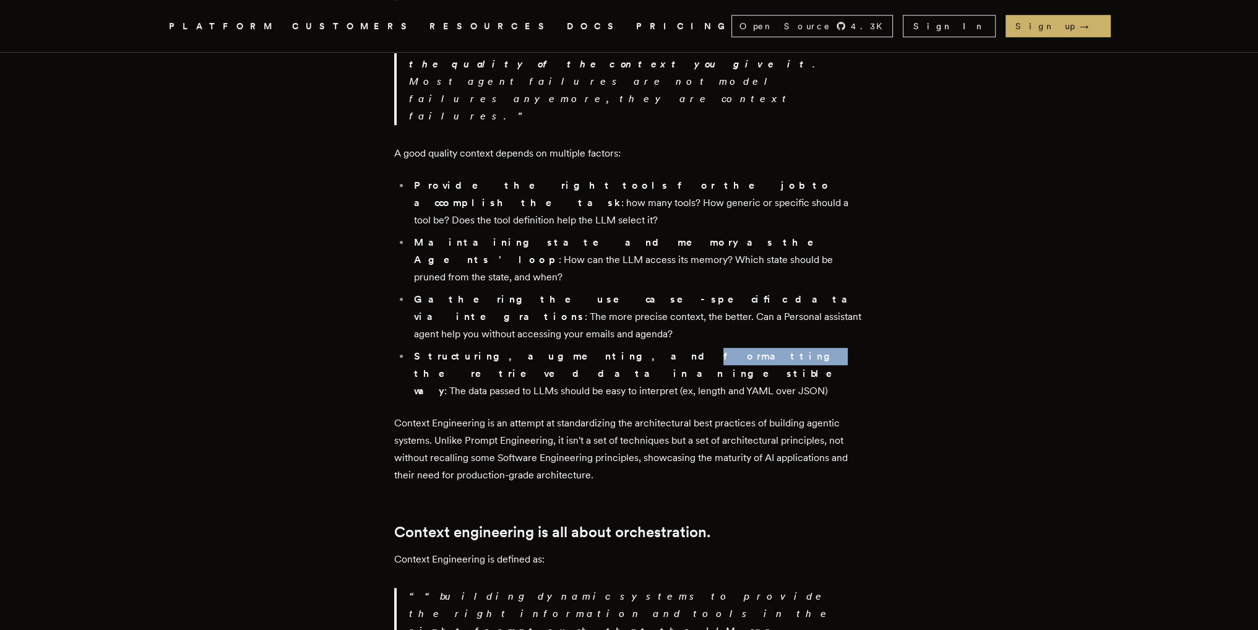
click at [572, 350] on strong "Structuring, augmenting, and formatting the retrieved data in an ingestible way" at bounding box center [632, 373] width 436 height 46
